Goal: Task Accomplishment & Management: Manage account settings

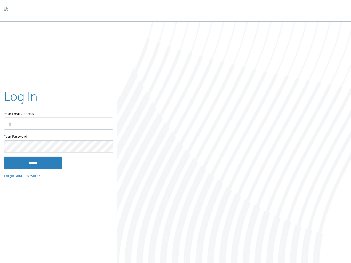
click at [4, 134] on div at bounding box center [4, 134] width 0 height 0
type input "**********"
click at [42, 159] on input "******" at bounding box center [33, 162] width 58 height 12
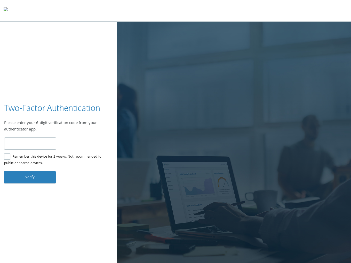
type input "******"
